Goal: Complete application form

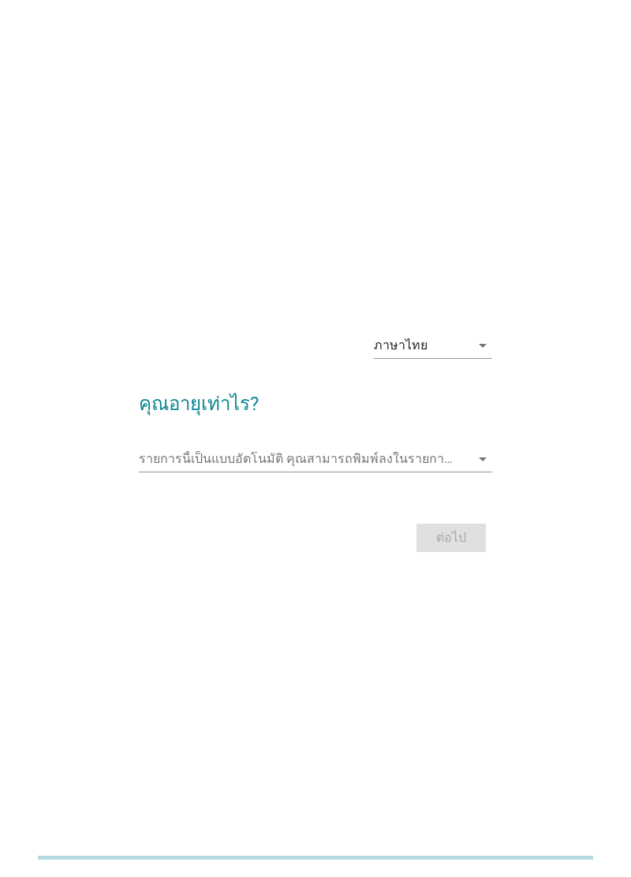
click at [375, 471] on input "รายการนี้เป็นแบบอัตโนมัติ คุณสามารถพิมพ์ลงในรายการนี้" at bounding box center [304, 458] width 331 height 25
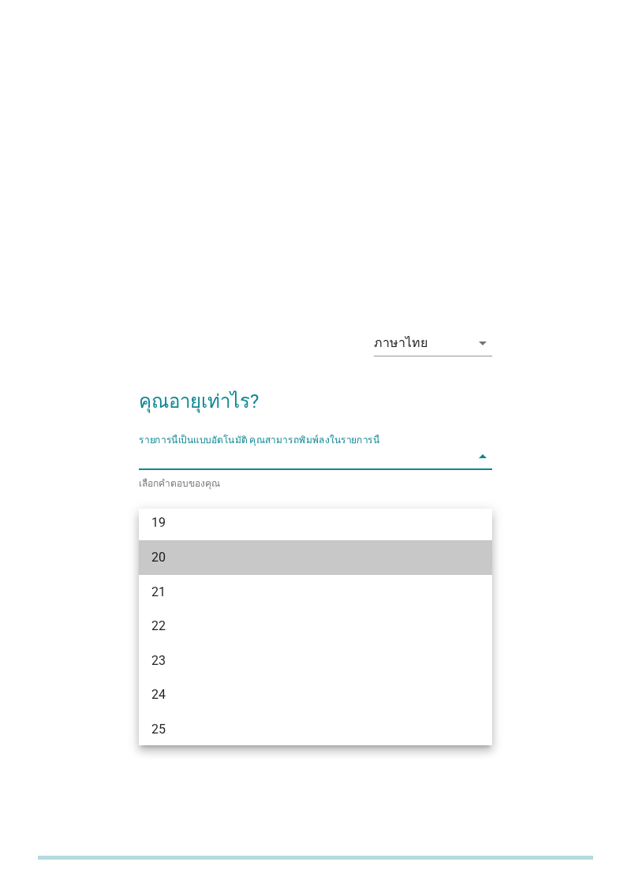
scroll to position [39, 0]
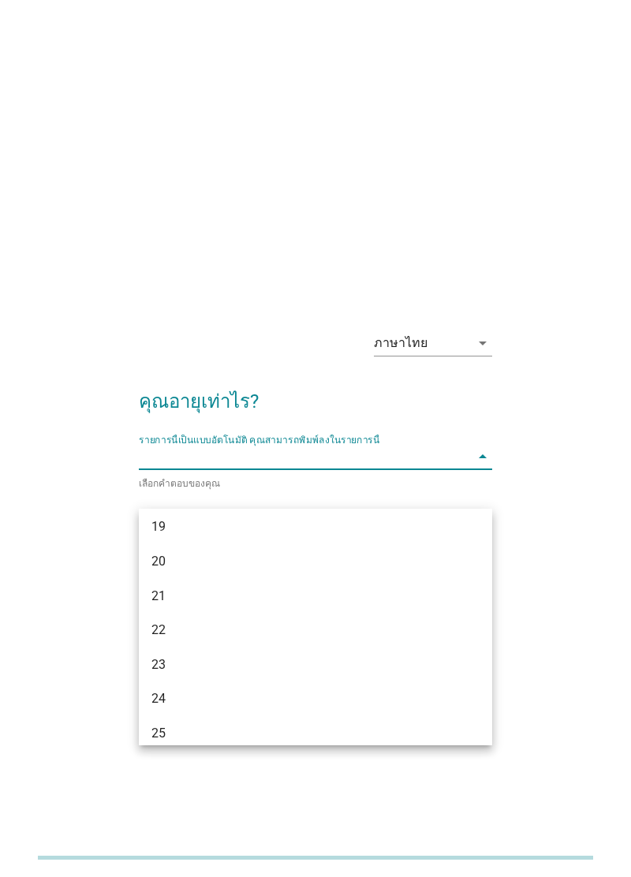
click at [151, 524] on div "19" at bounding box center [301, 526] width 300 height 19
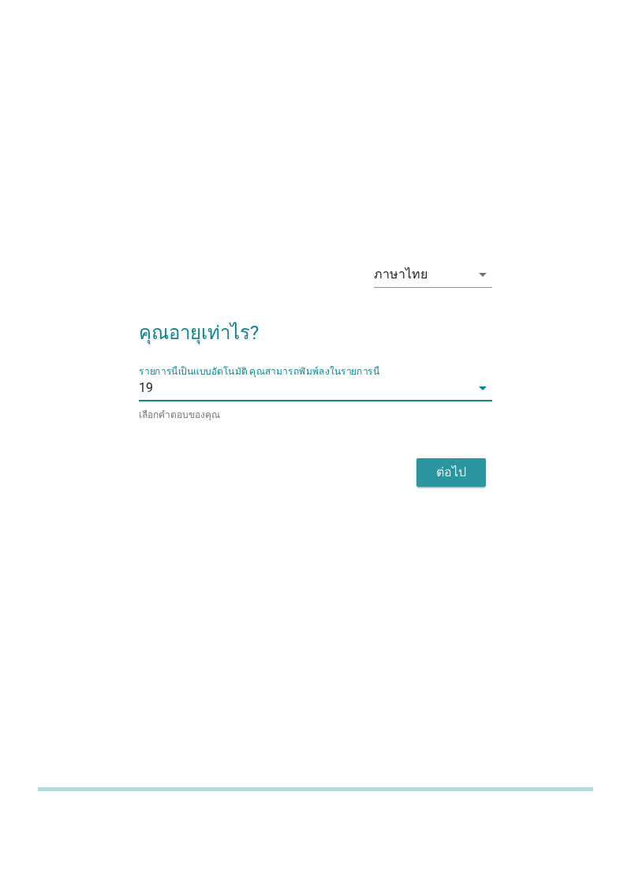
click at [448, 550] on div "ต่อไป" at bounding box center [451, 540] width 44 height 19
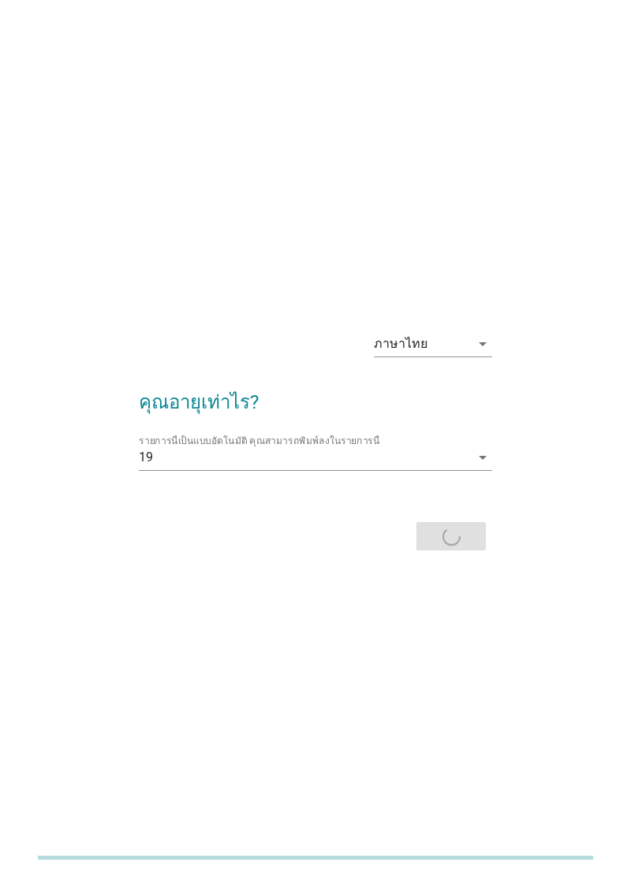
scroll to position [0, 0]
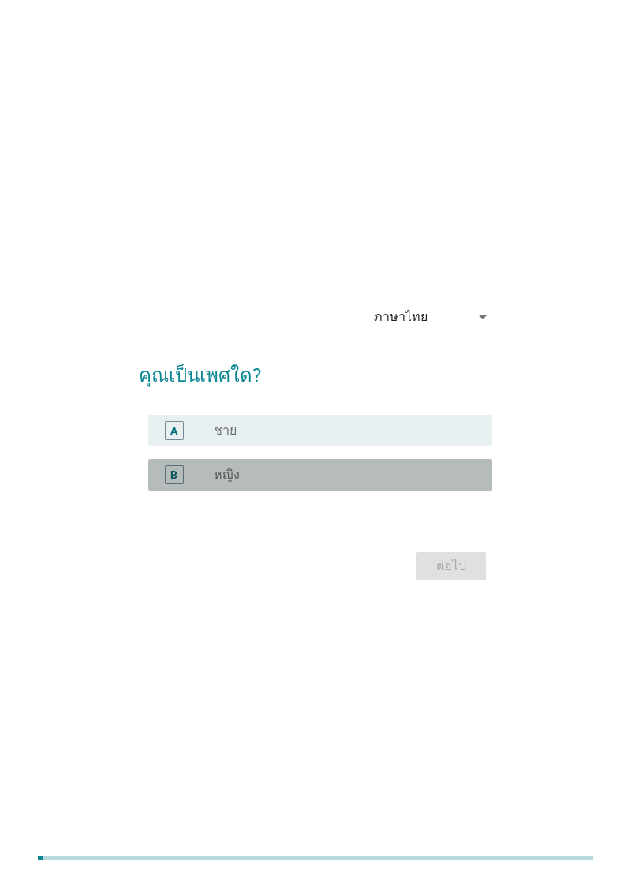
click at [400, 490] on div "B radio_button_unchecked หญิง" at bounding box center [320, 475] width 344 height 32
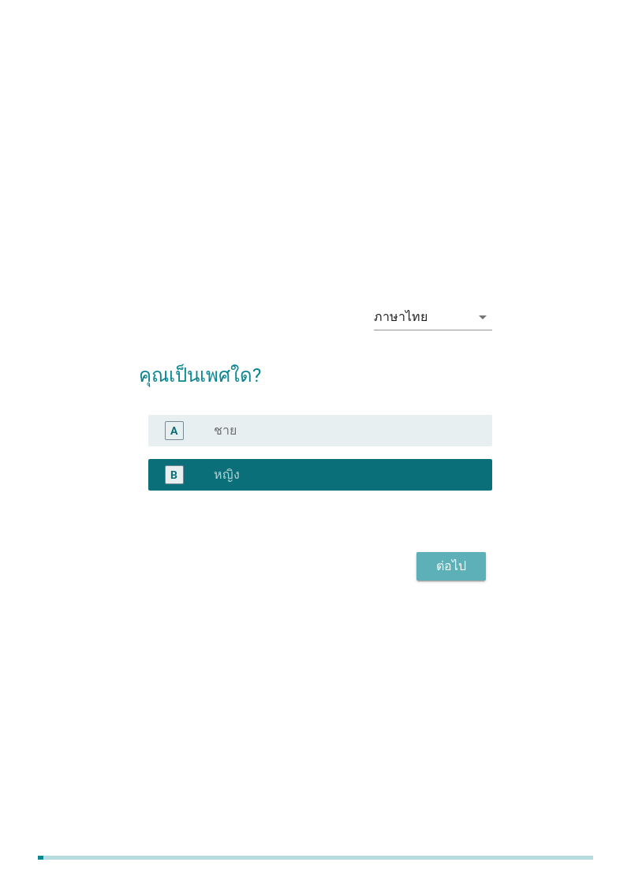
click at [446, 576] on div "ต่อไป" at bounding box center [451, 566] width 44 height 19
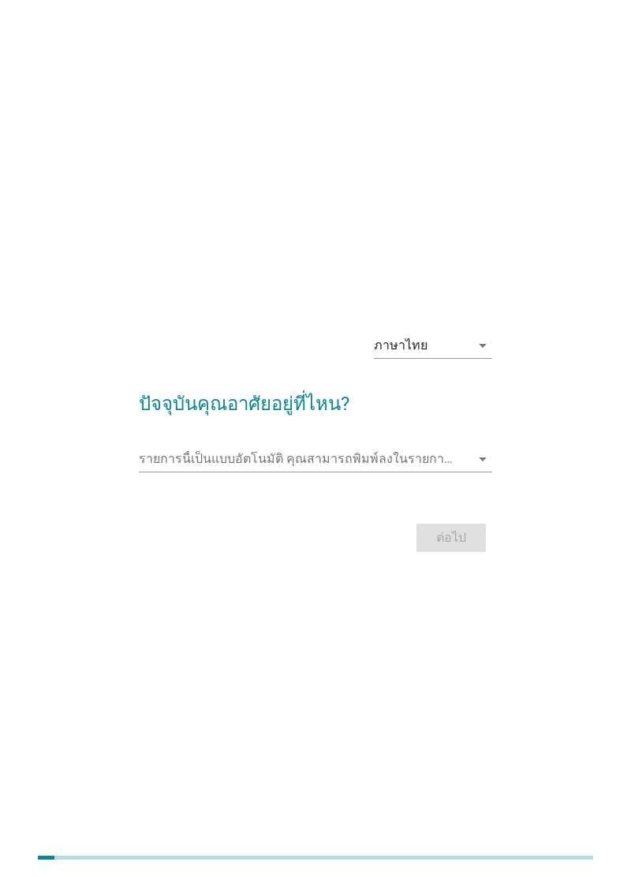
click at [439, 471] on input "รายการนี้เป็นแบบอัตโนมัติ คุณสามารถพิมพ์ลงในรายการนี้" at bounding box center [304, 458] width 331 height 25
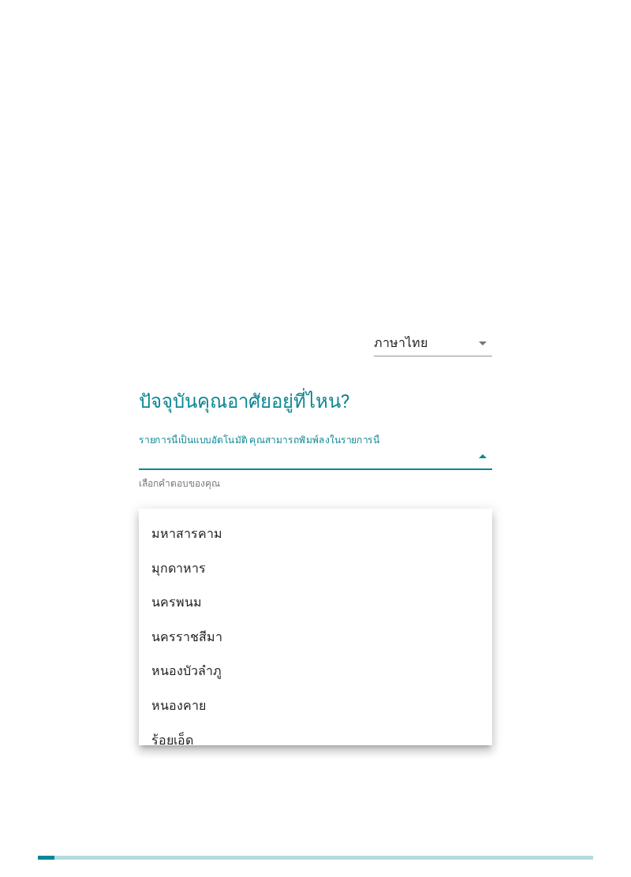
scroll to position [240, 0]
type input "ล"
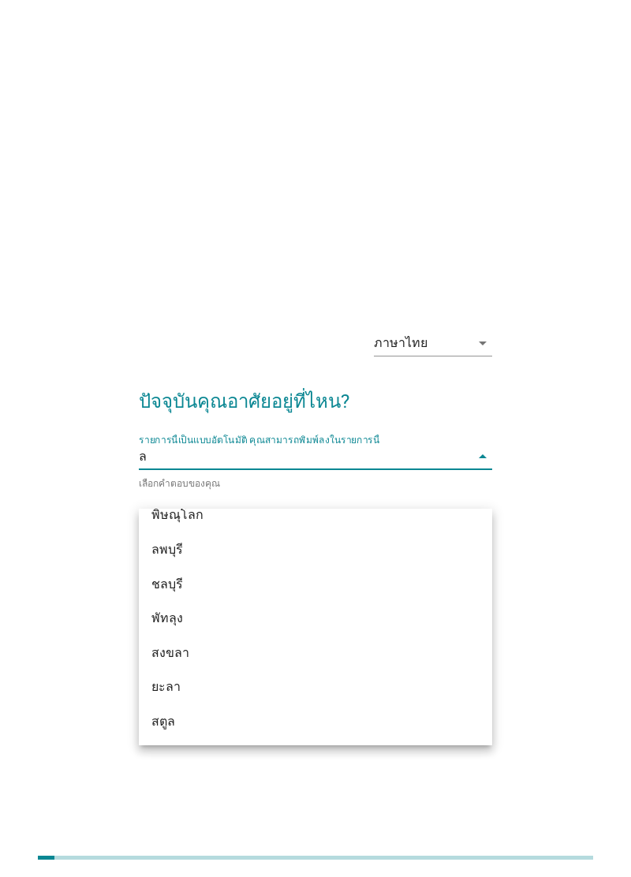
scroll to position [222, 0]
click at [164, 542] on div "ลพบุรี" at bounding box center [301, 550] width 300 height 19
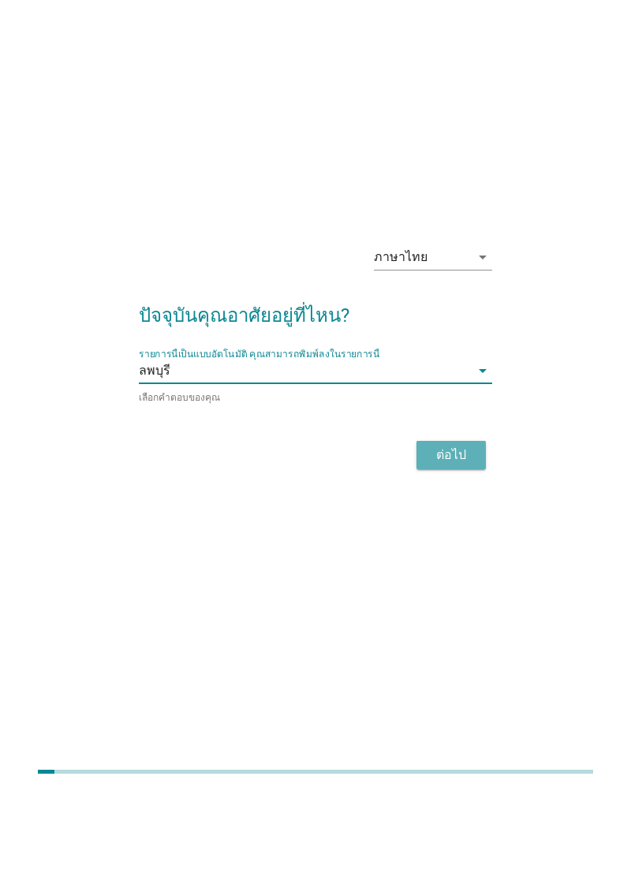
click at [442, 550] on div "ต่อไป" at bounding box center [451, 540] width 44 height 19
